Goal: Information Seeking & Learning: Find specific fact

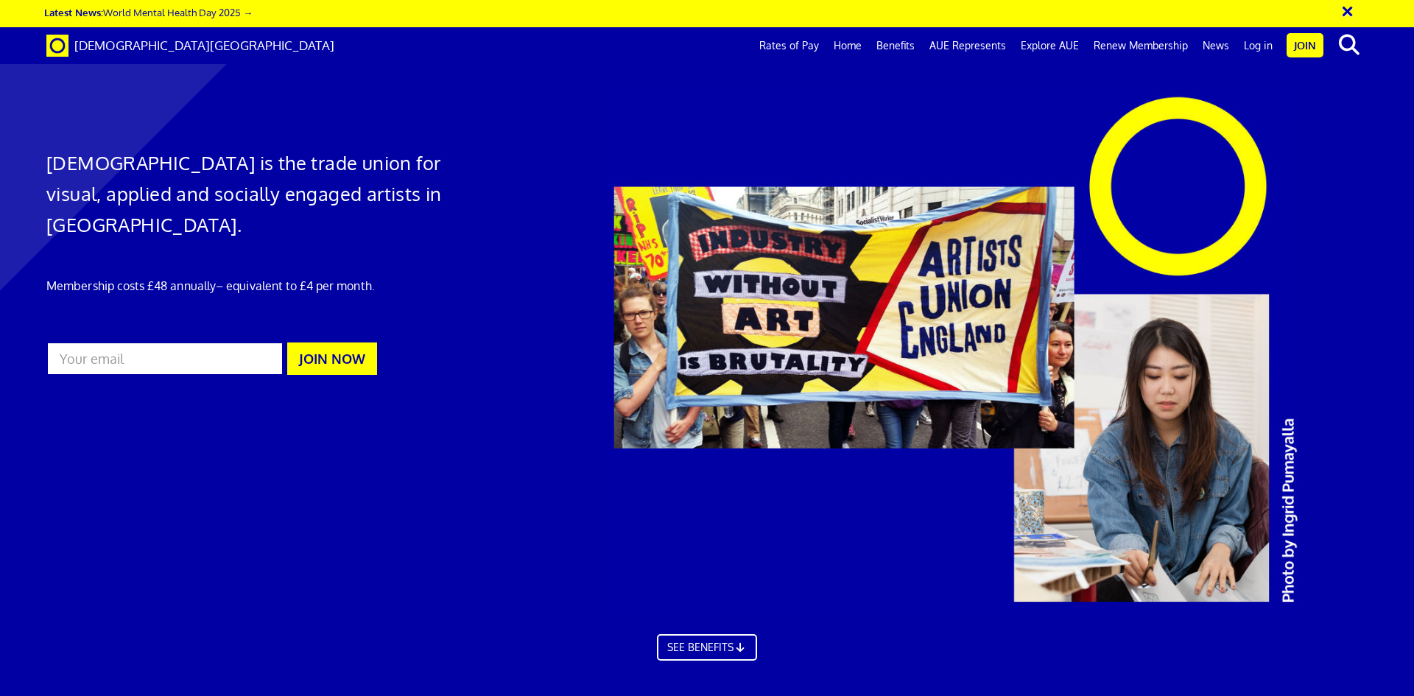
scroll to position [0, 23]
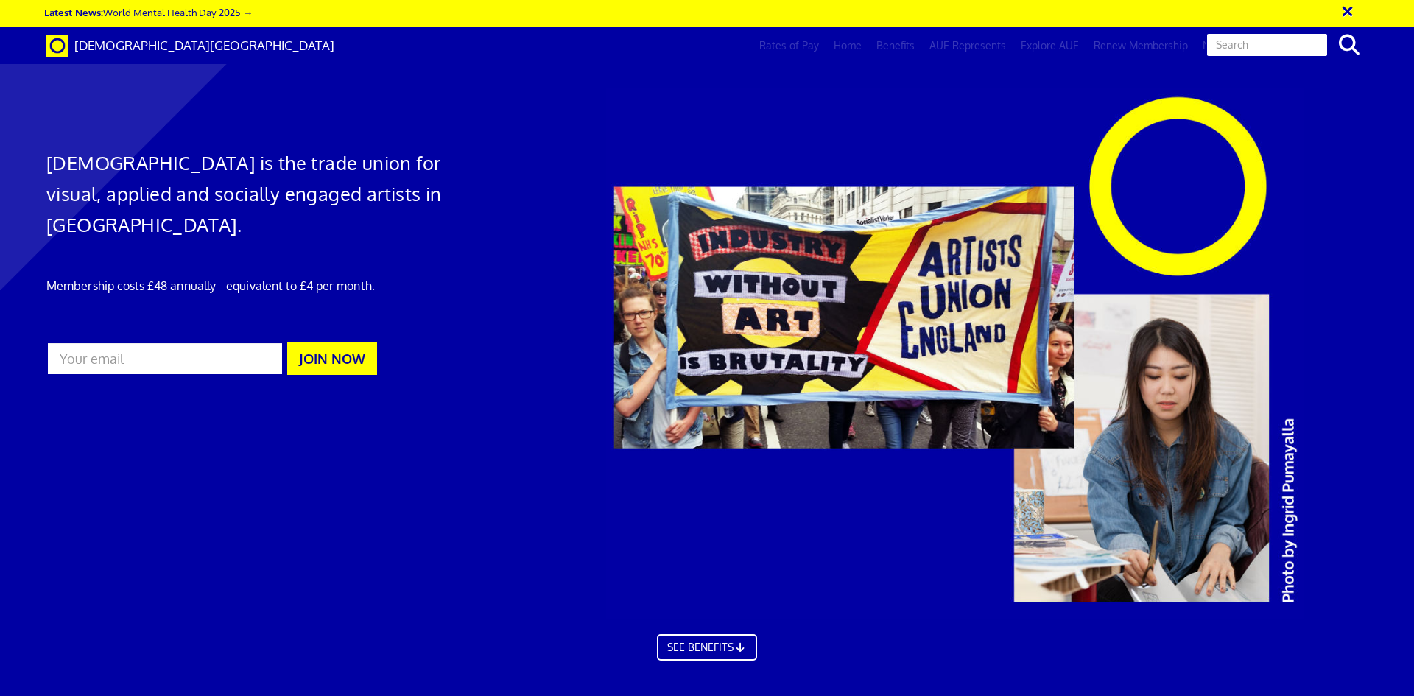
click at [1329, 46] on input "text" at bounding box center [1267, 44] width 123 height 25
click at [1350, 46] on icon "search" at bounding box center [1349, 45] width 26 height 21
click at [1306, 44] on input "text" at bounding box center [1267, 44] width 123 height 25
type input "rat"
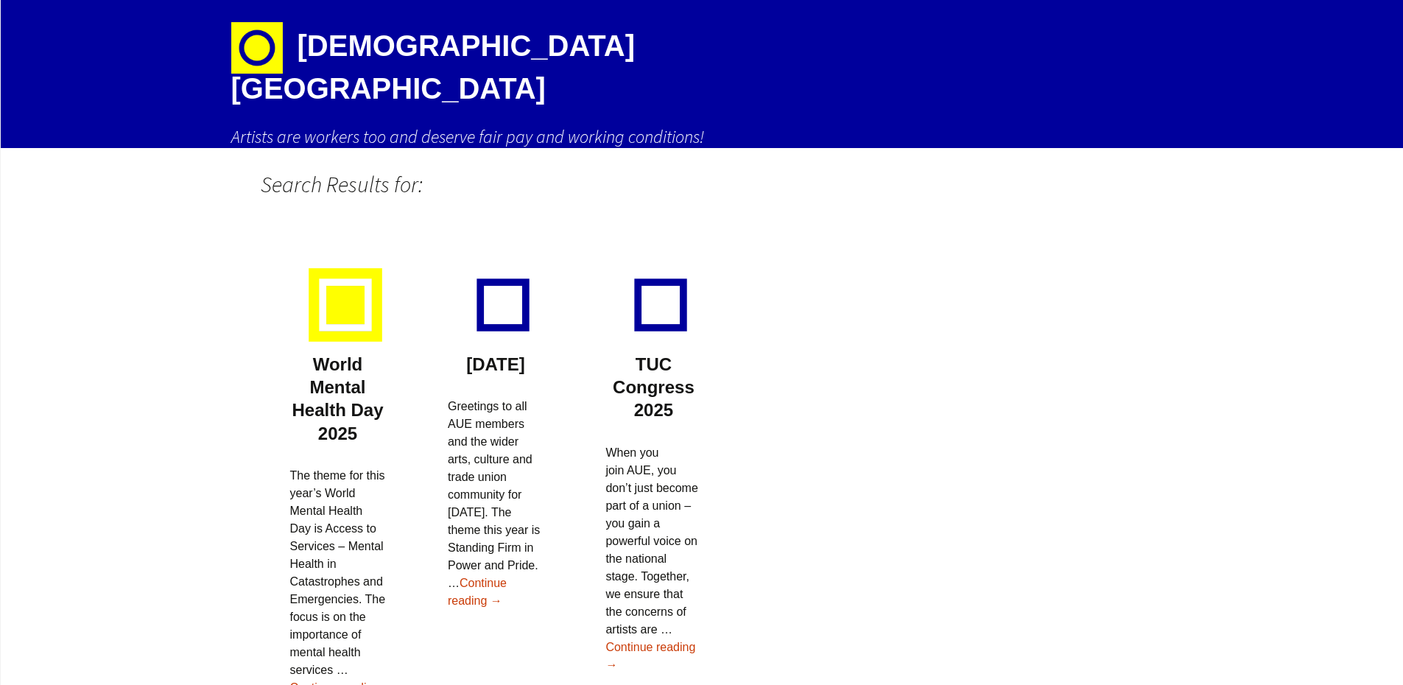
click at [338, 305] on div at bounding box center [346, 305] width 74 height 74
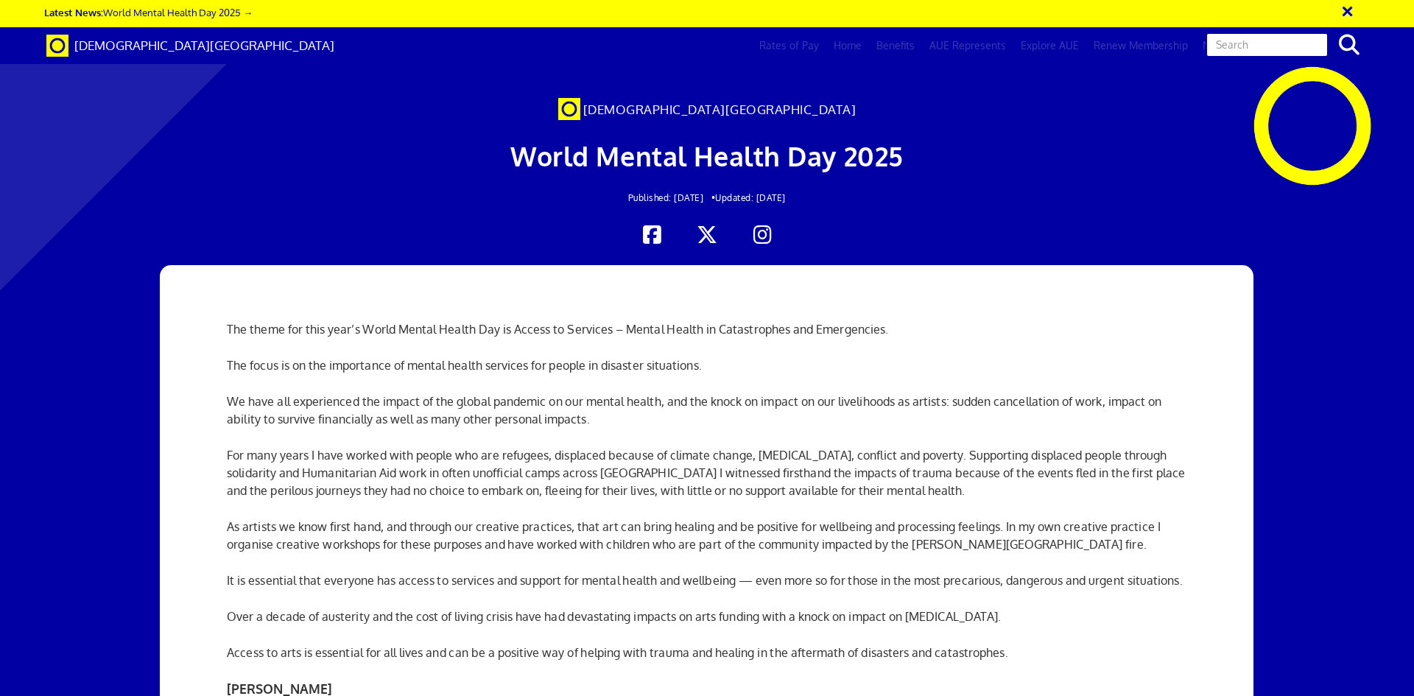
click at [1301, 42] on input "text" at bounding box center [1267, 44] width 123 height 25
type input "rate of pay"
click at [1309, 46] on input "rate of pay" at bounding box center [1267, 44] width 123 height 25
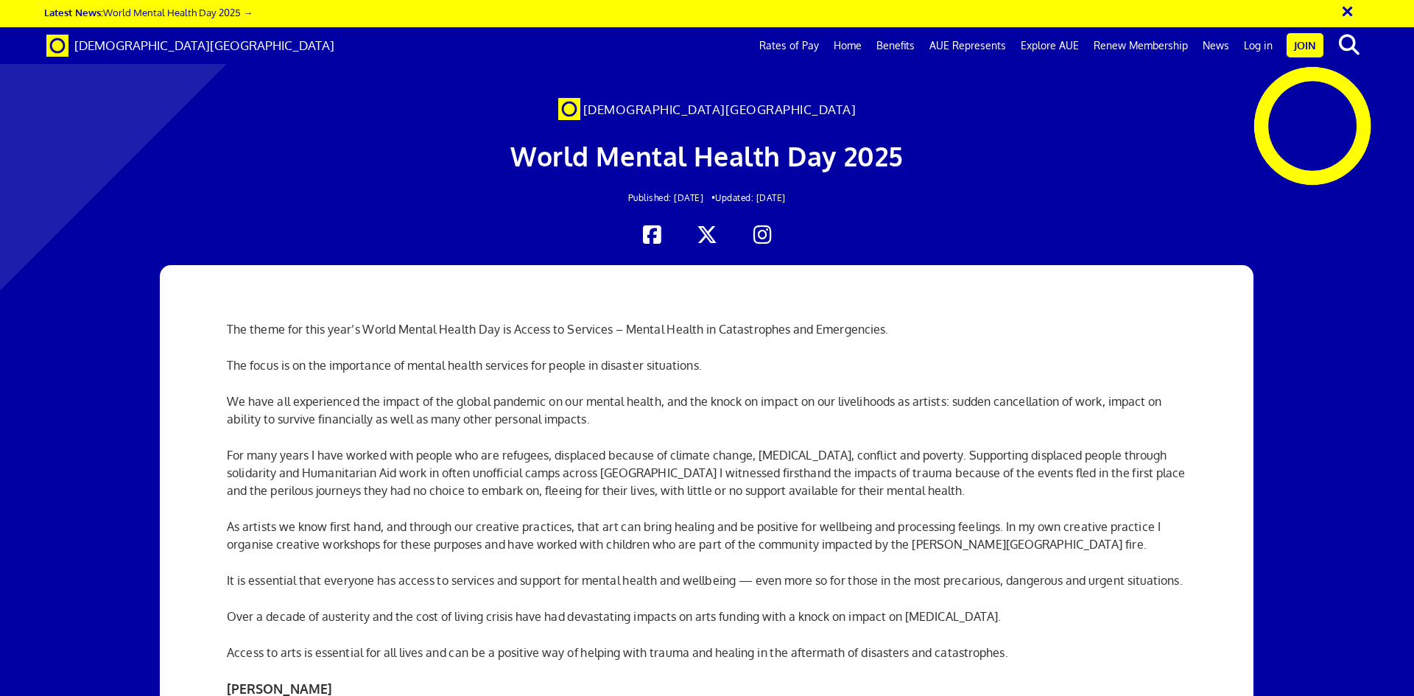
click at [1348, 8] on button "×" at bounding box center [1357, 9] width 37 height 24
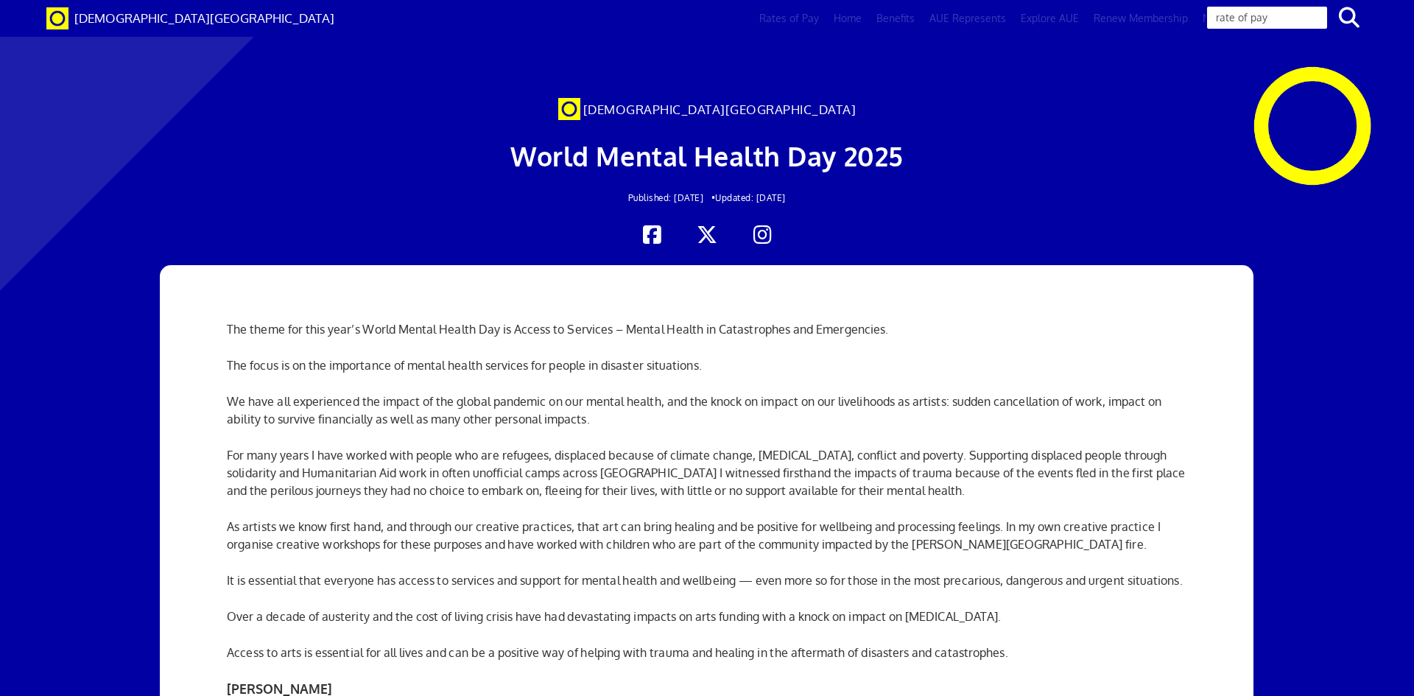
click at [1314, 18] on input "rate of pay" at bounding box center [1267, 17] width 123 height 25
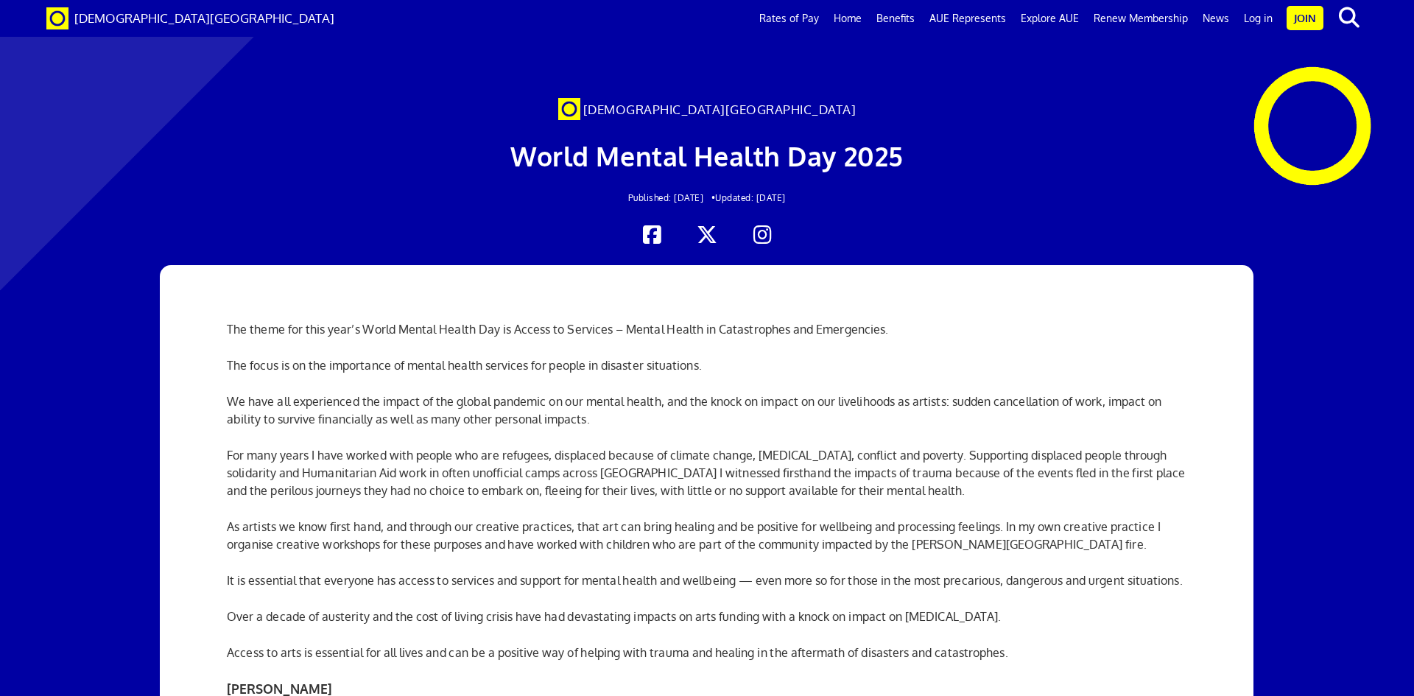
click at [1221, 134] on div at bounding box center [707, 138] width 1414 height 246
click at [1318, 125] on div at bounding box center [707, 138] width 1414 height 246
click at [1245, 100] on div at bounding box center [707, 138] width 1414 height 246
click at [1259, 105] on div at bounding box center [707, 138] width 1414 height 246
click at [1247, 107] on div at bounding box center [707, 138] width 1414 height 246
